Goal: Task Accomplishment & Management: Use online tool/utility

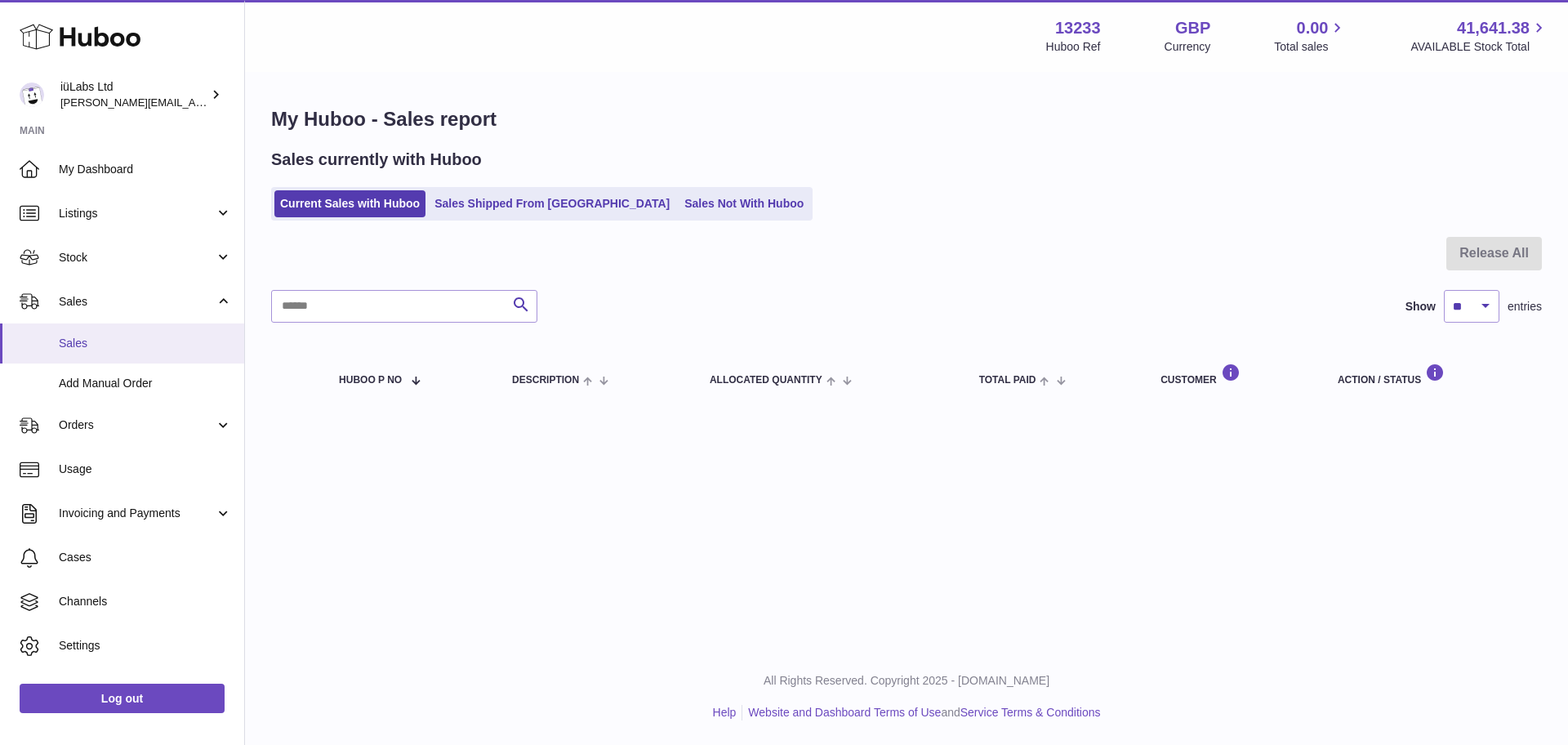
click at [117, 341] on span "Sales" at bounding box center [145, 343] width 174 height 16
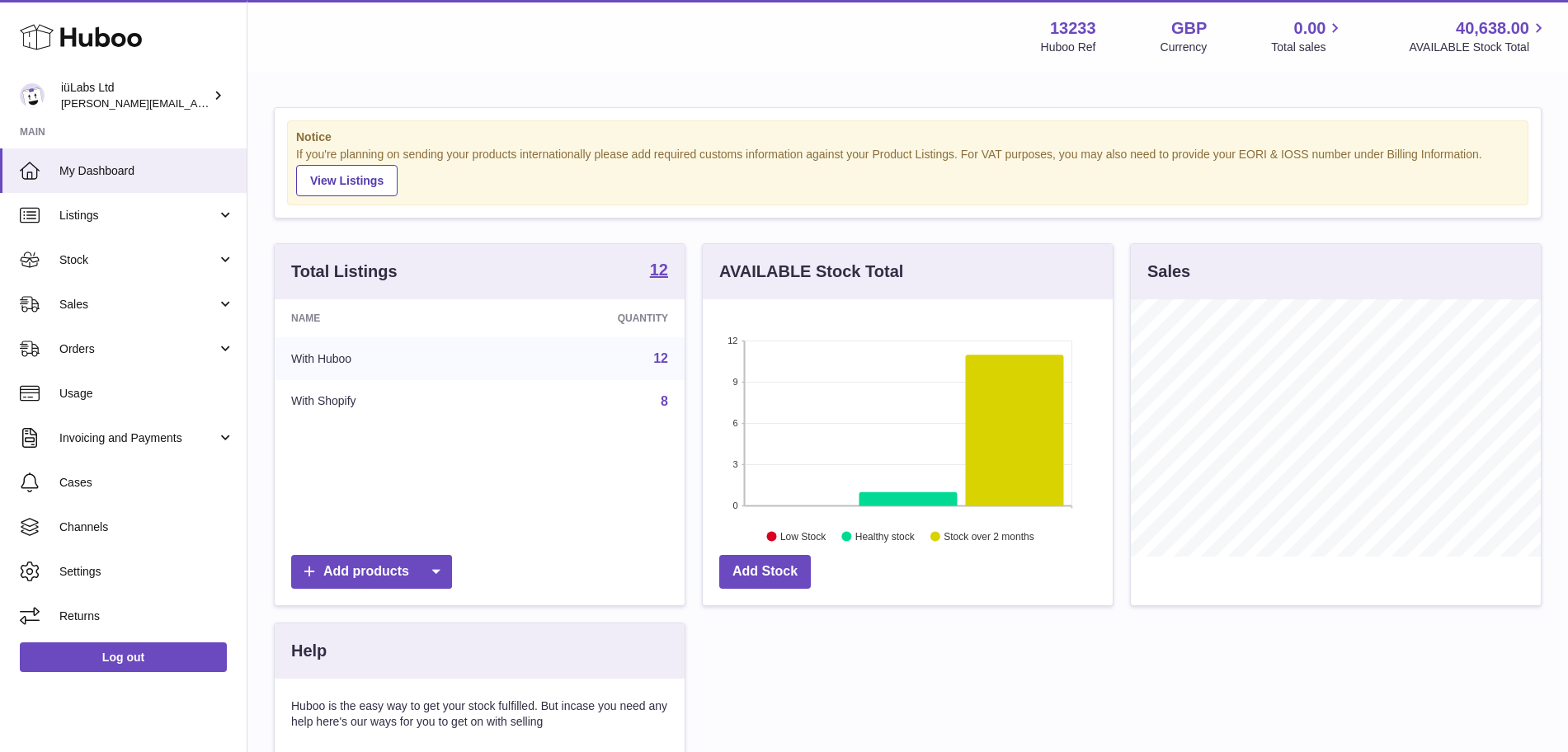
scroll to position [258, 410]
click at [417, 452] on div "Name Quantity With Huboo 12 With Shopify 8" at bounding box center [479, 422] width 410 height 247
click at [140, 302] on span "Sales" at bounding box center [138, 304] width 157 height 16
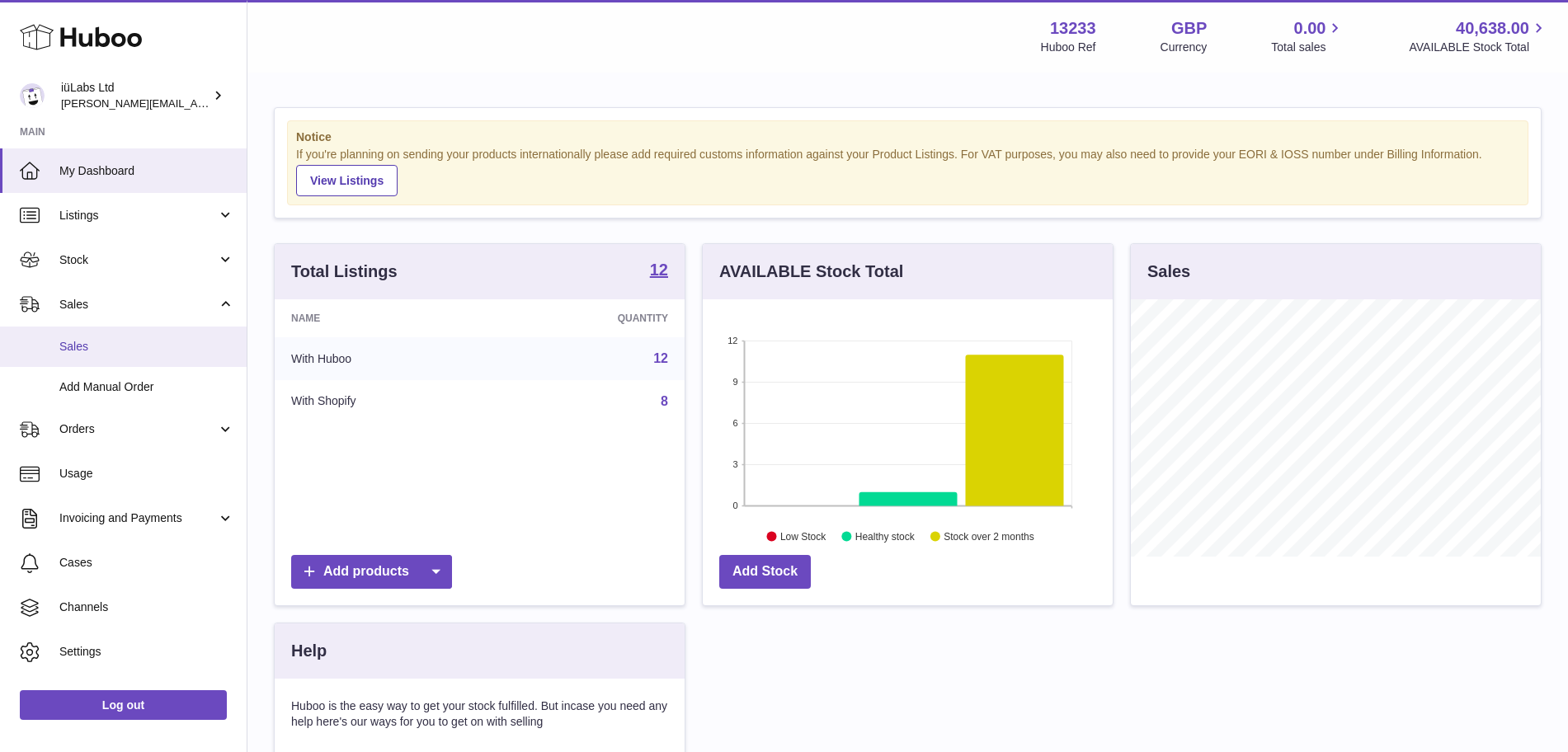
click at [163, 349] on span "Sales" at bounding box center [147, 347] width 175 height 16
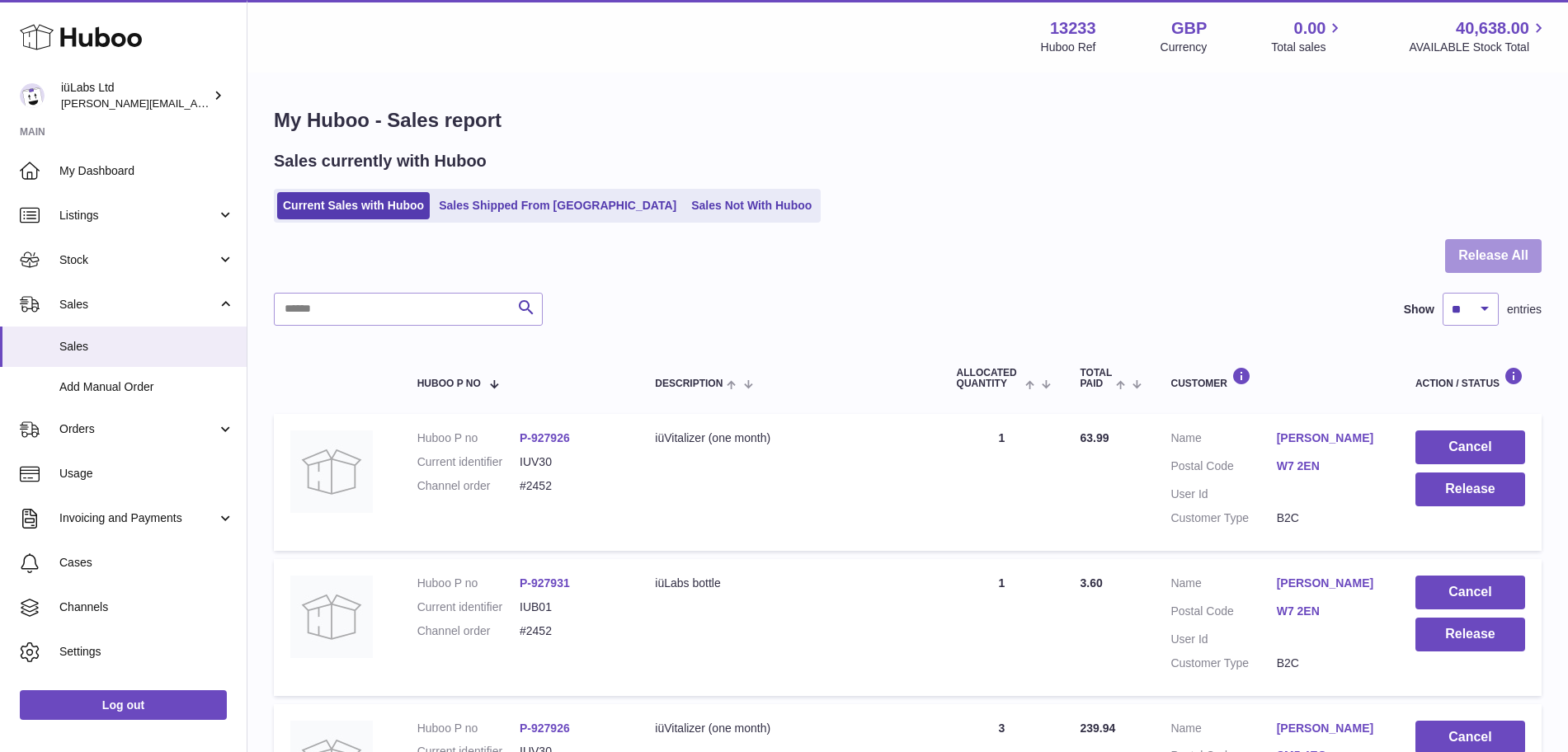
click at [1515, 247] on button "Release All" at bounding box center [1493, 256] width 97 height 34
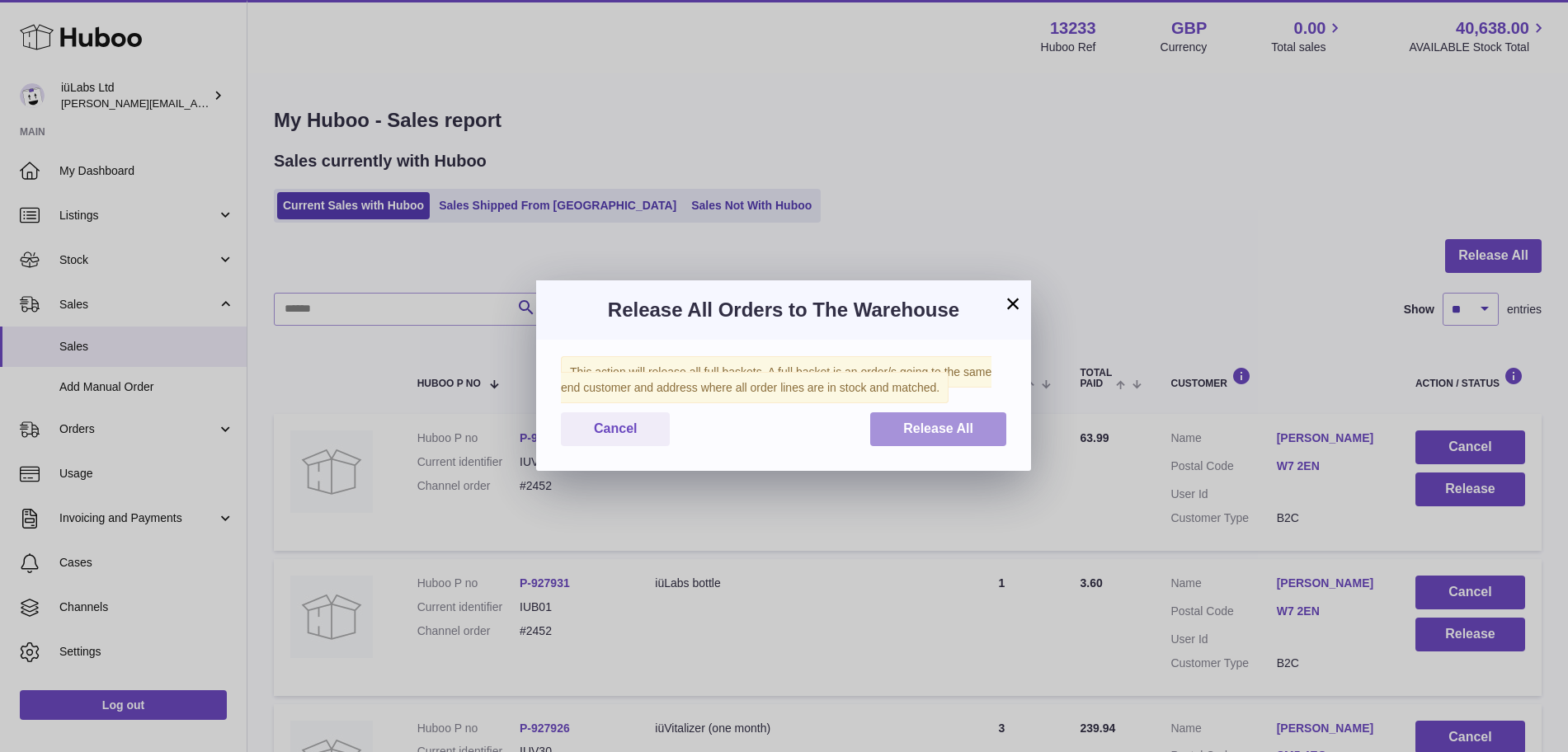
click at [951, 421] on span "Release All" at bounding box center [938, 428] width 70 height 14
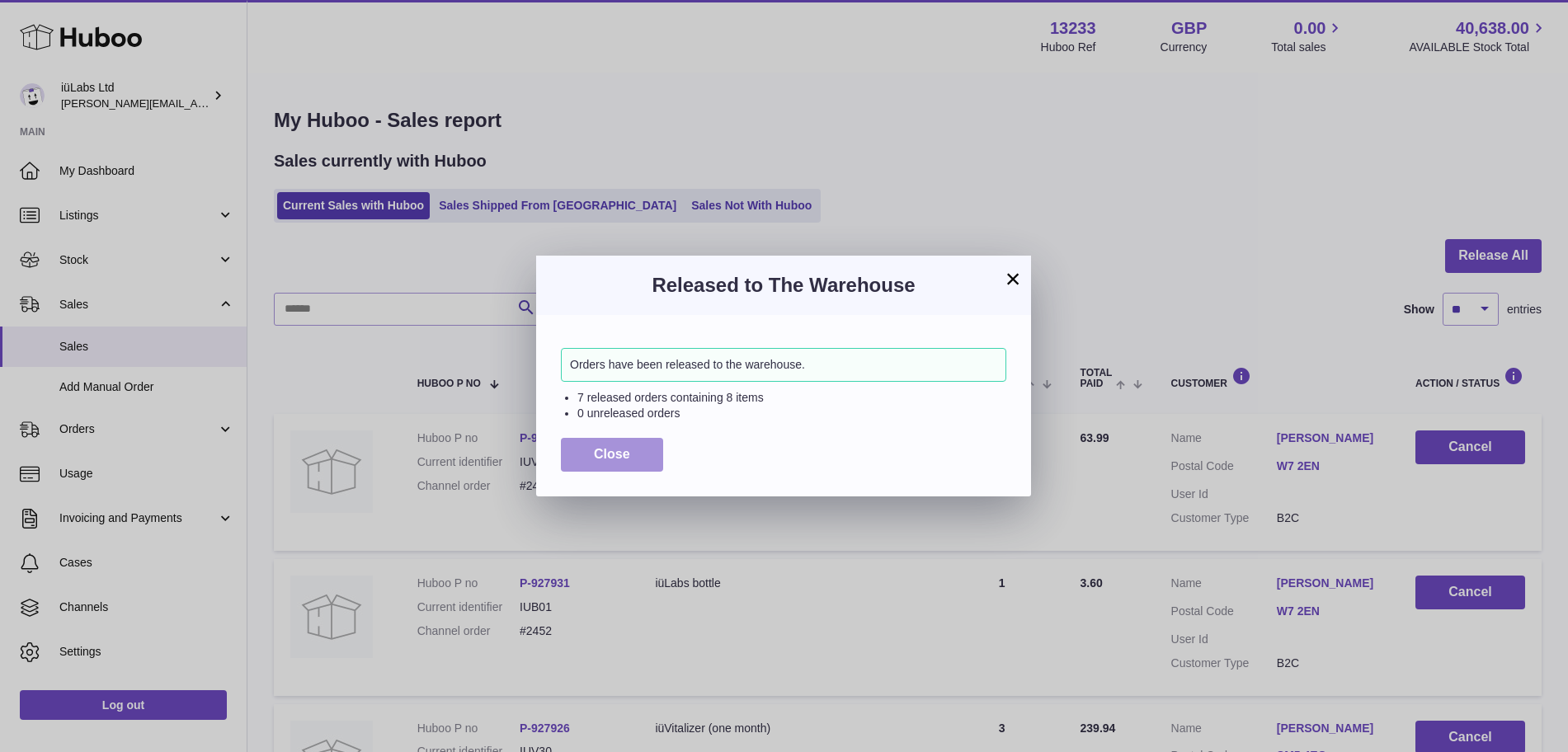
click at [587, 466] on button "Close" at bounding box center [612, 455] width 102 height 34
